Goal: Task Accomplishment & Management: Use online tool/utility

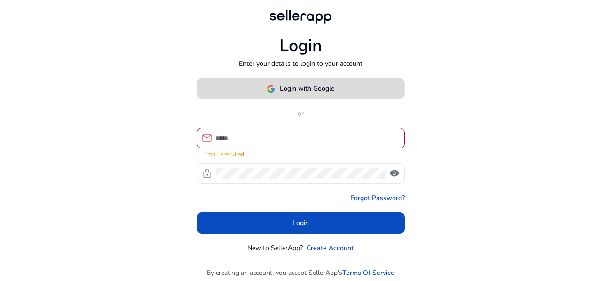
click at [343, 84] on span at bounding box center [300, 89] width 207 height 23
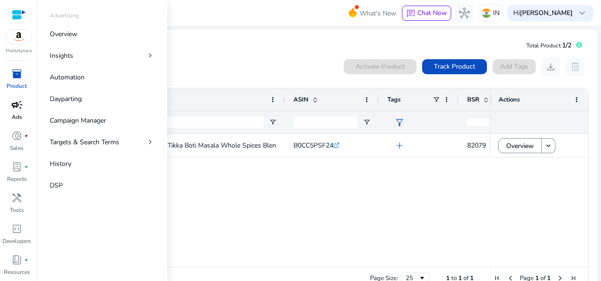
click at [15, 101] on span "campaign" at bounding box center [16, 104] width 11 height 11
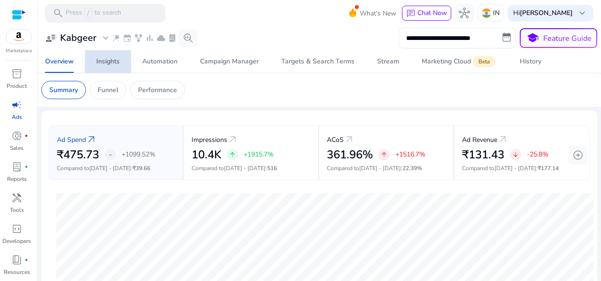
click at [111, 54] on span "Insights" at bounding box center [107, 61] width 23 height 23
